Goal: Task Accomplishment & Management: Use online tool/utility

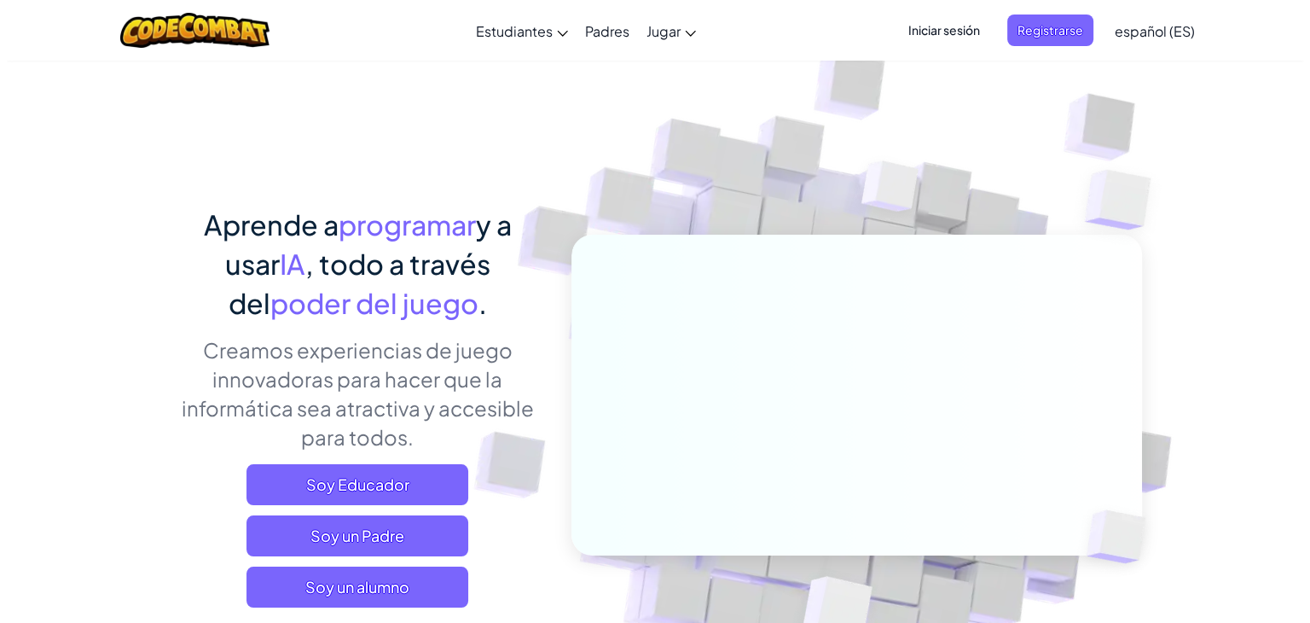
scroll to position [227, 0]
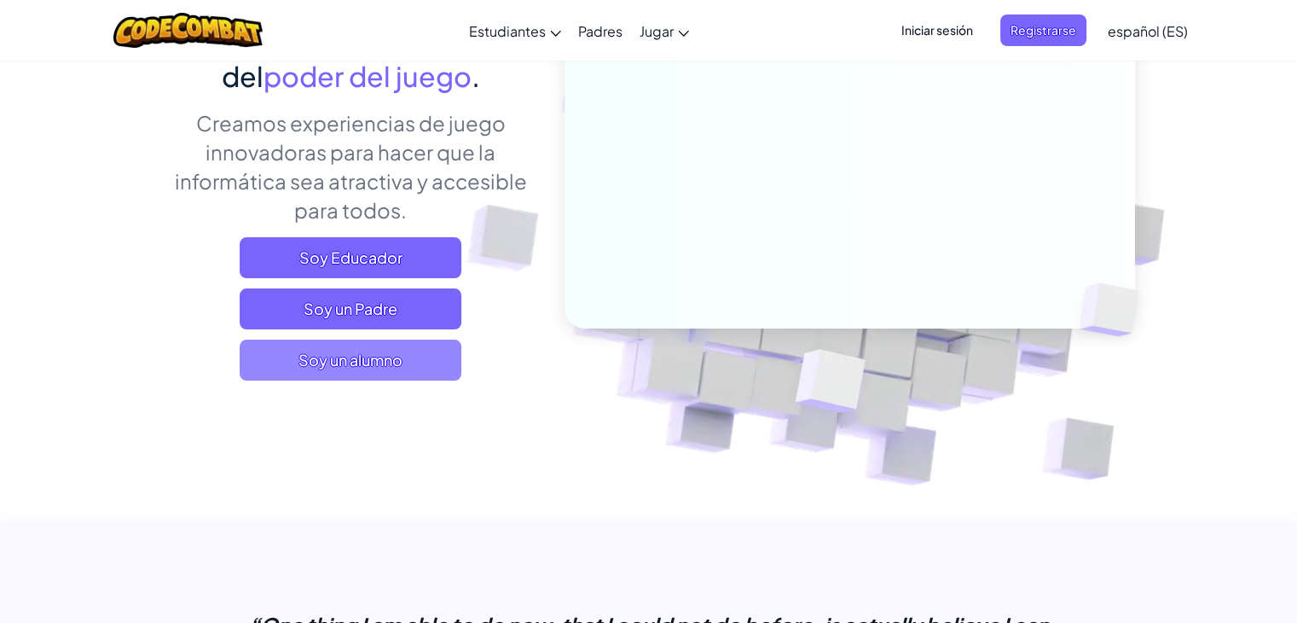
click at [395, 356] on span "Soy un alumno" at bounding box center [351, 359] width 222 height 41
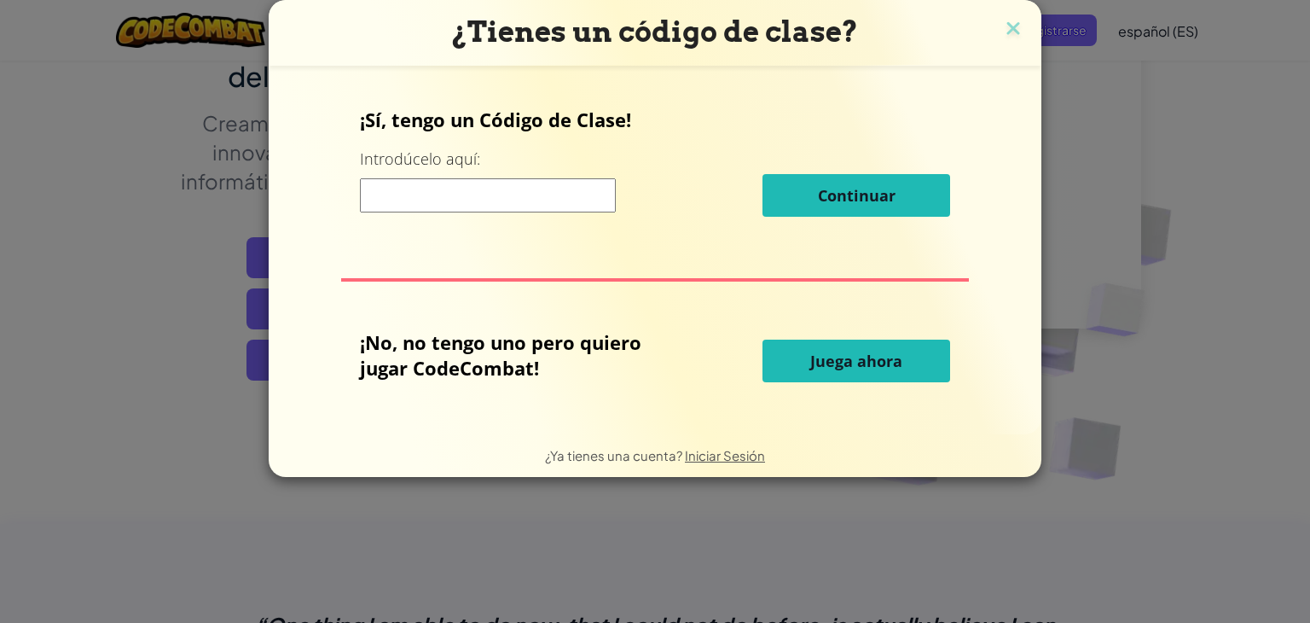
click at [822, 362] on span "Juega ahora" at bounding box center [856, 361] width 92 height 20
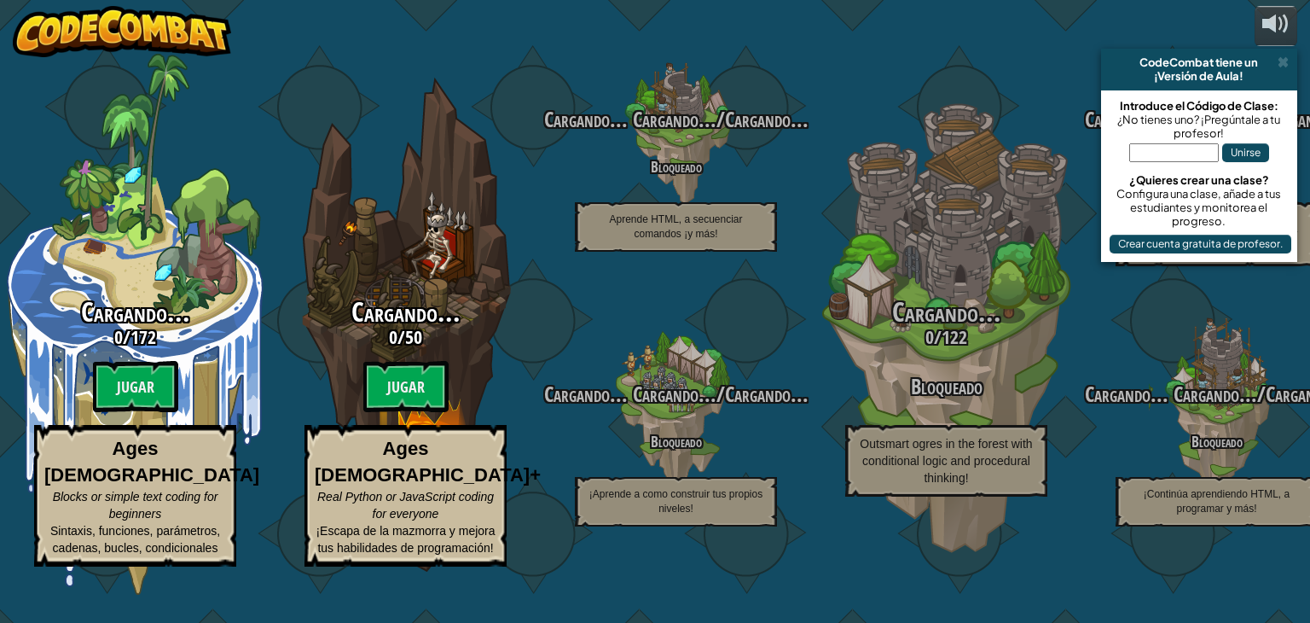
select select "es-ES"
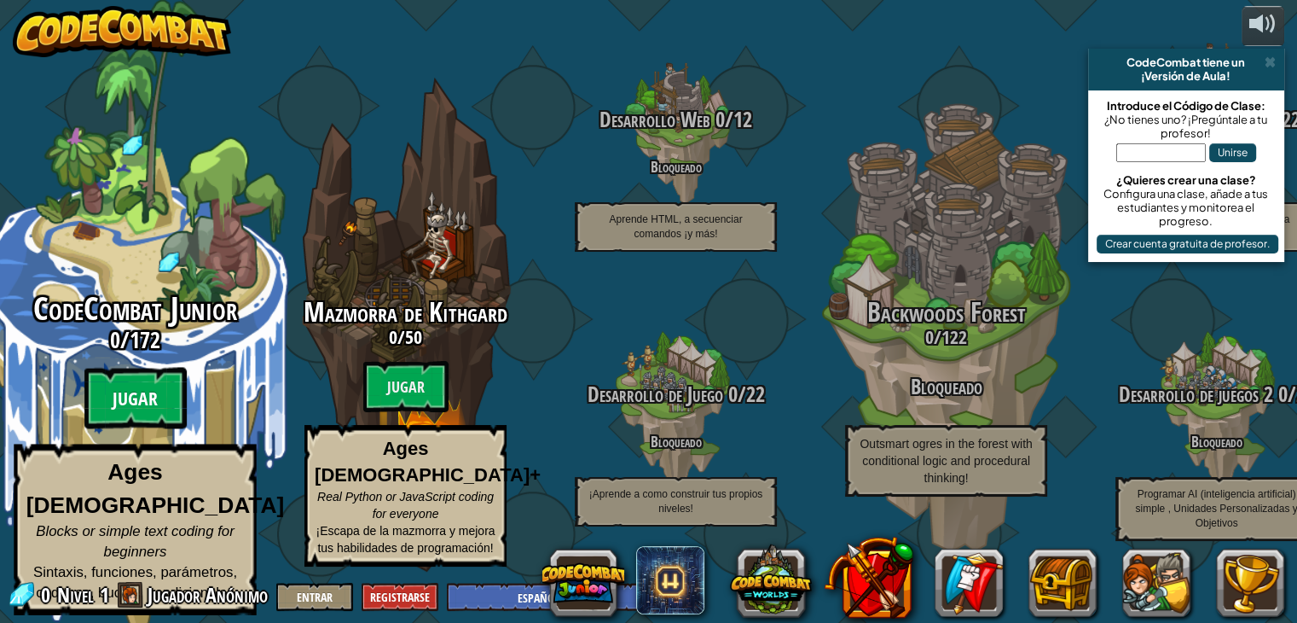
click at [172, 402] on btn "Jugar" at bounding box center [135, 398] width 102 height 61
select select "es-ES"
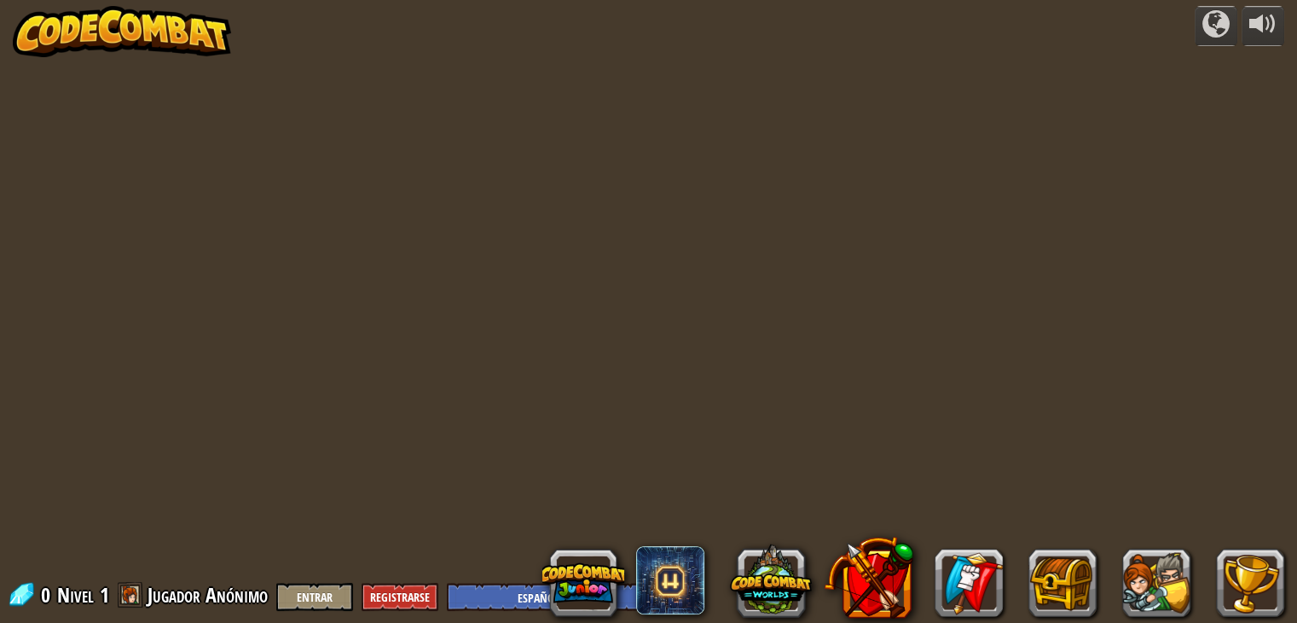
select select "es-ES"
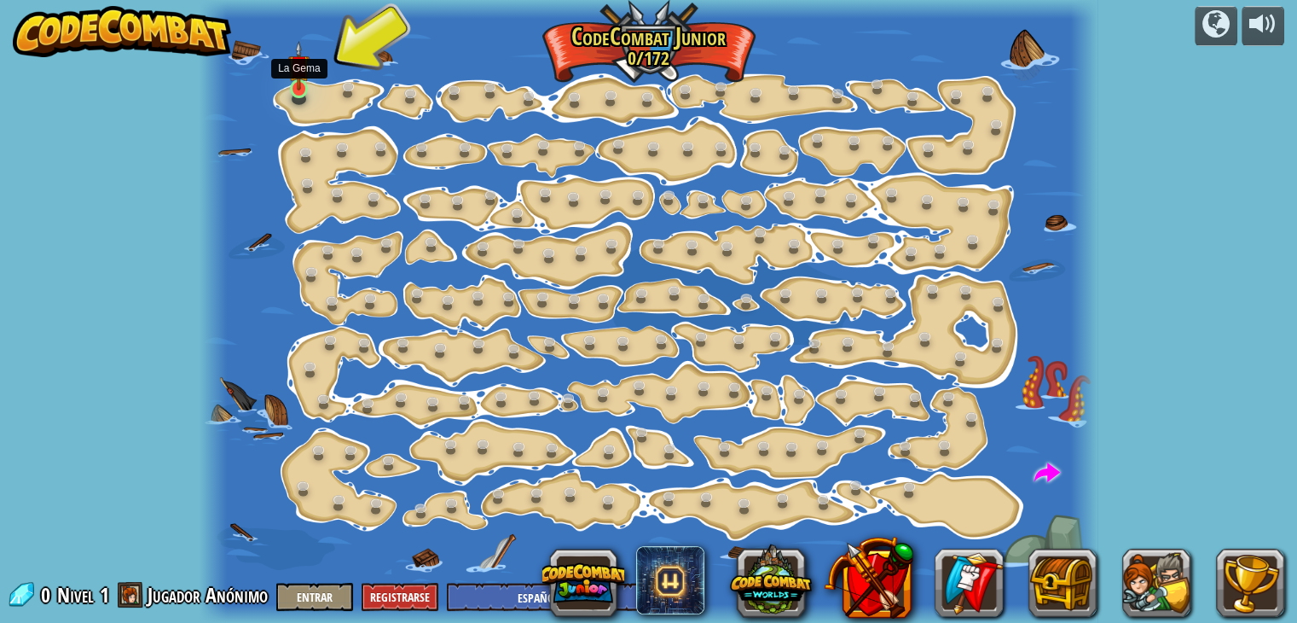
click at [301, 84] on img at bounding box center [299, 66] width 22 height 50
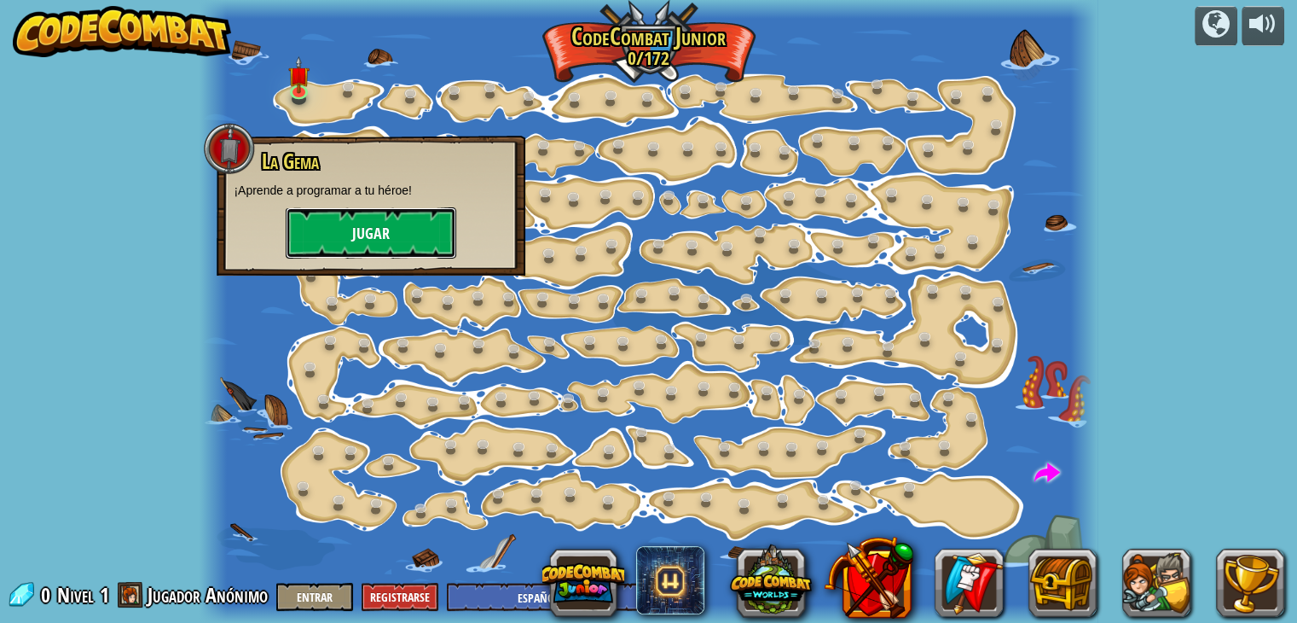
click at [376, 220] on button "Jugar" at bounding box center [371, 232] width 171 height 51
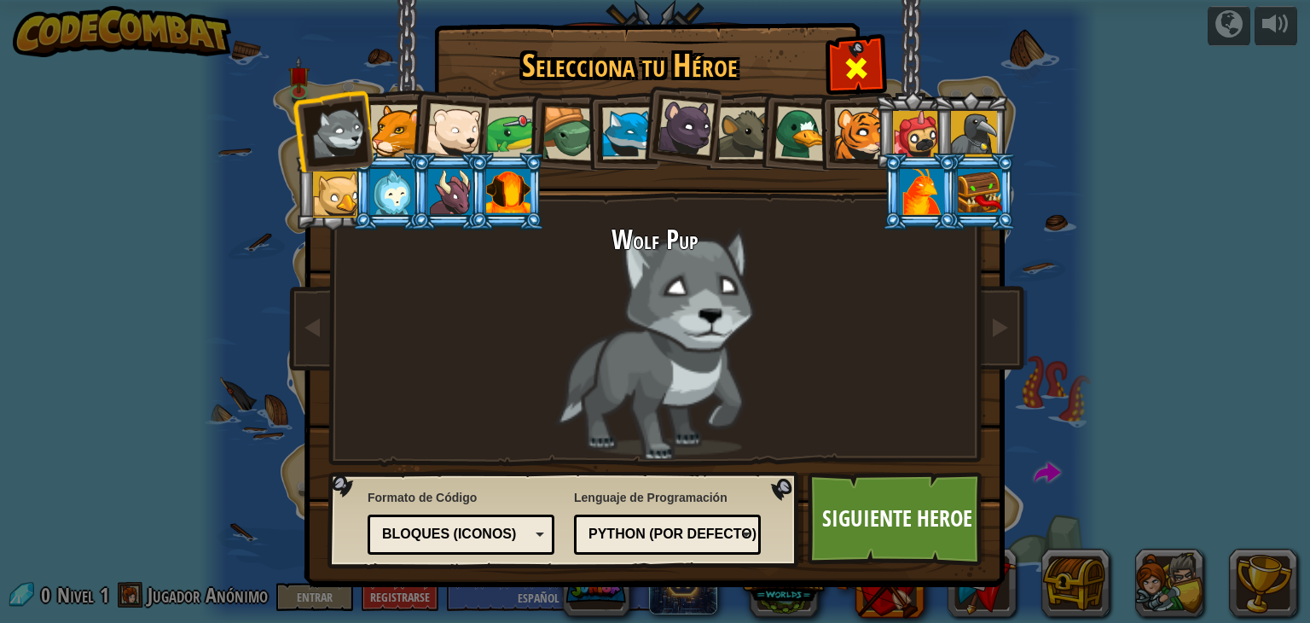
click at [856, 59] on span at bounding box center [856, 68] width 27 height 27
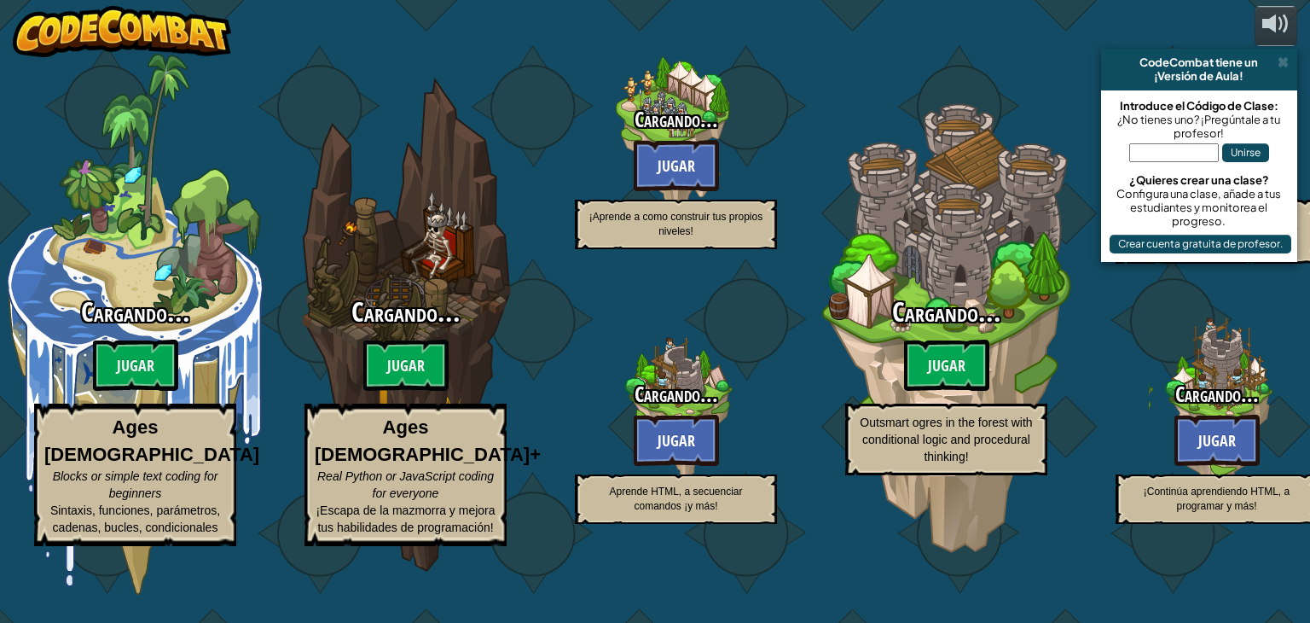
select select "es-ES"
